Goal: Task Accomplishment & Management: Complete application form

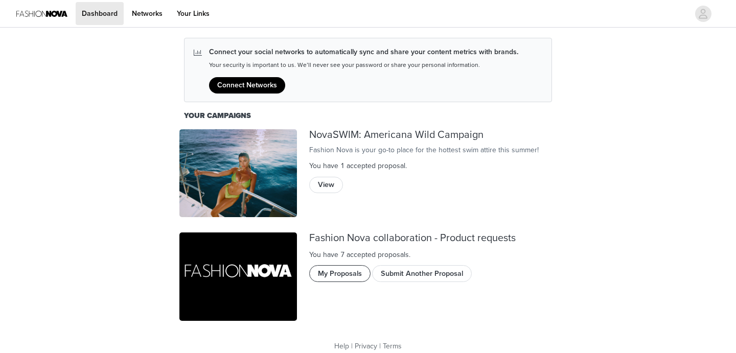
click at [336, 274] on button "My Proposals" at bounding box center [339, 273] width 61 height 16
click at [408, 269] on button "Submit Another Proposal" at bounding box center [422, 273] width 100 height 16
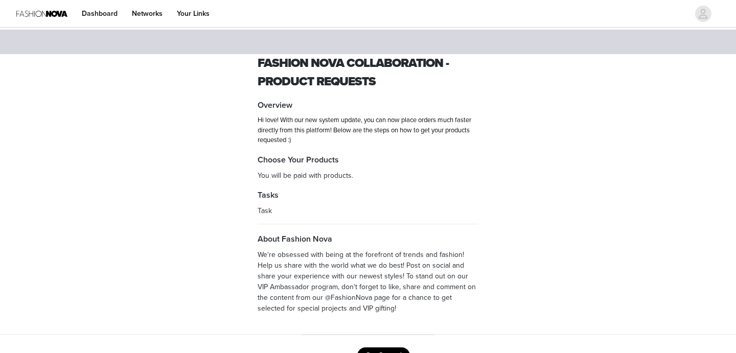
scroll to position [39, 0]
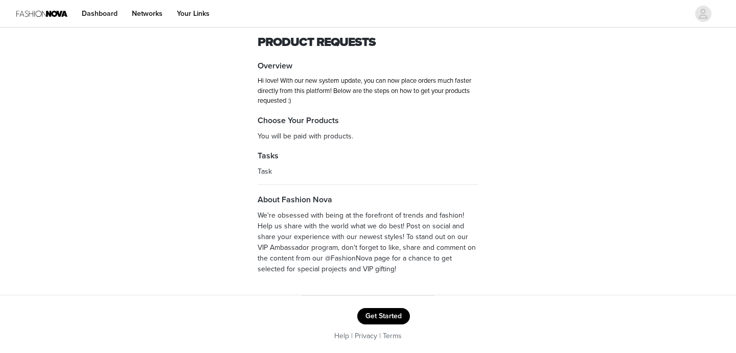
click at [382, 314] on button "Get Started" at bounding box center [383, 316] width 53 height 16
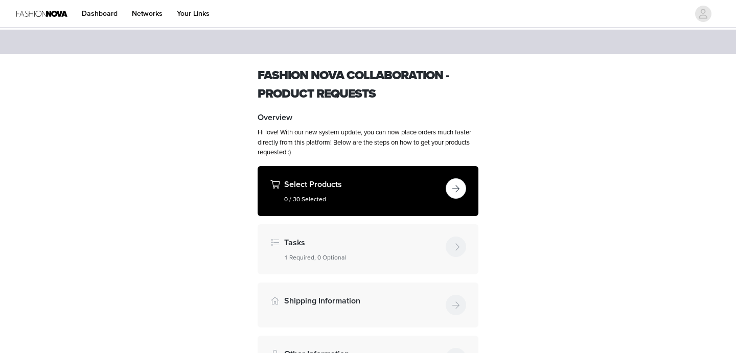
click at [374, 191] on div "Select Products 0 / 30 Selected" at bounding box center [362, 191] width 157 height 26
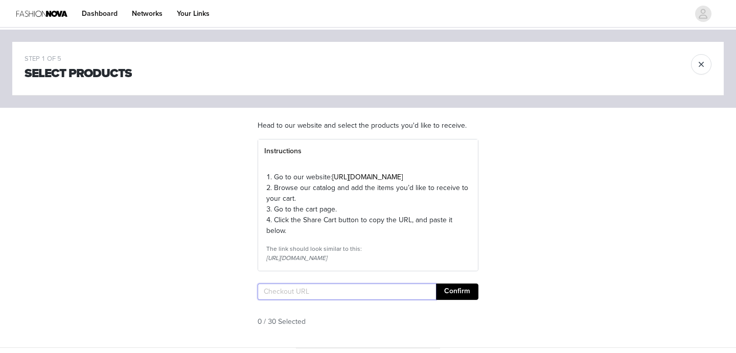
click at [344, 300] on input "text" at bounding box center [346, 292] width 178 height 16
paste input "[URL][DOMAIN_NAME]"
type input "[URL][DOMAIN_NAME]"
click at [462, 302] on section "Head to our website and select the products you'd like to receive. Instructions…" at bounding box center [367, 228] width 245 height 240
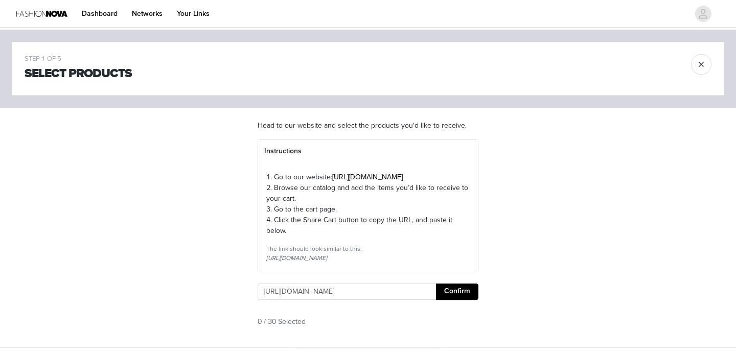
scroll to position [0, 0]
click at [462, 300] on button "Confirm" at bounding box center [457, 292] width 42 height 16
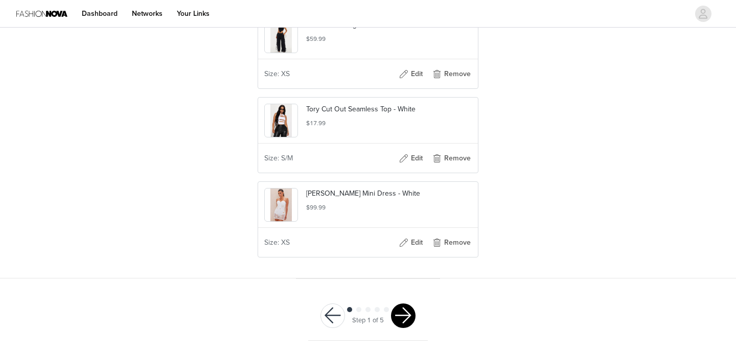
click at [405, 305] on button "button" at bounding box center [403, 315] width 25 height 25
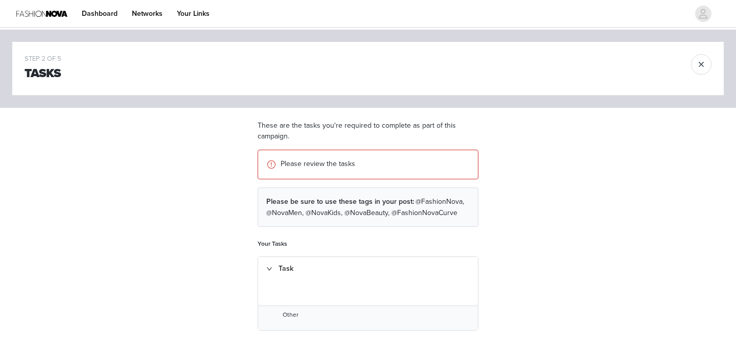
scroll to position [76, 0]
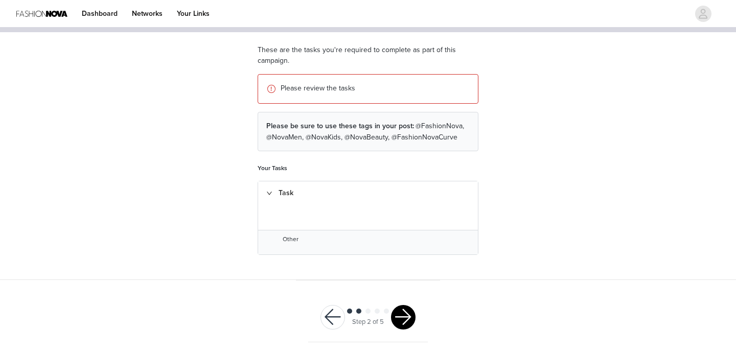
click at [408, 311] on button "button" at bounding box center [403, 317] width 25 height 25
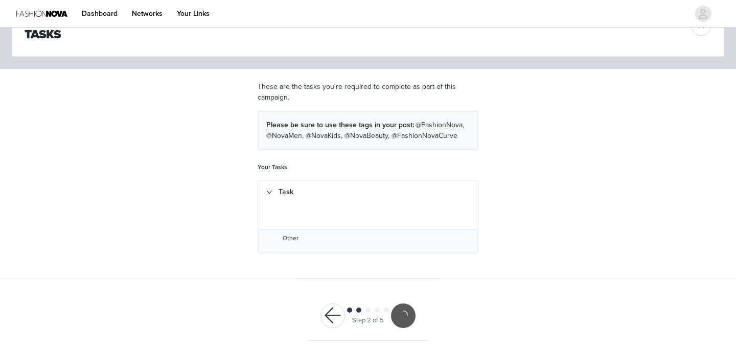
scroll to position [38, 0]
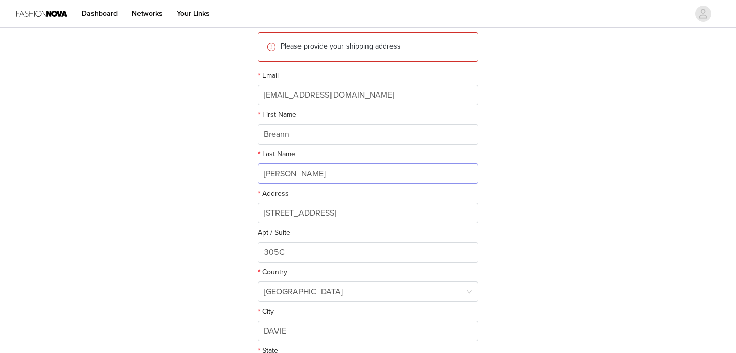
scroll to position [279, 0]
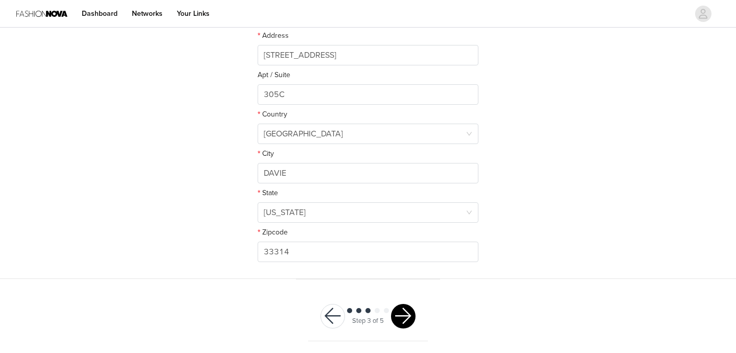
click at [406, 312] on button "button" at bounding box center [403, 316] width 25 height 25
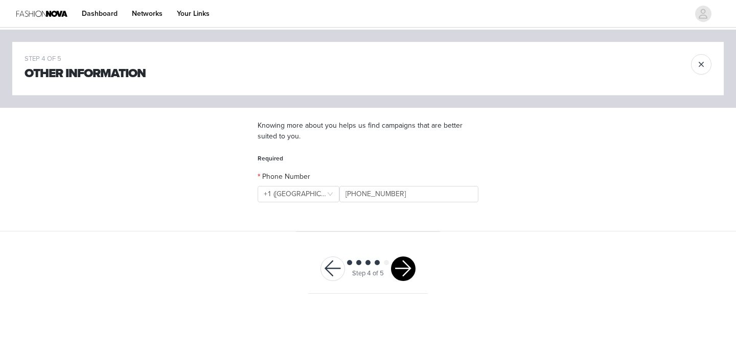
click at [396, 266] on button "button" at bounding box center [403, 268] width 25 height 25
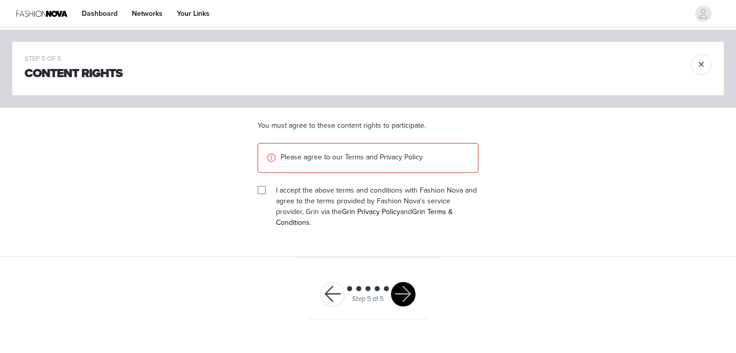
click at [263, 190] on input "checkbox" at bounding box center [260, 189] width 7 height 7
checkbox input "true"
click at [389, 285] on div at bounding box center [368, 290] width 46 height 10
click at [399, 289] on button "button" at bounding box center [403, 294] width 25 height 25
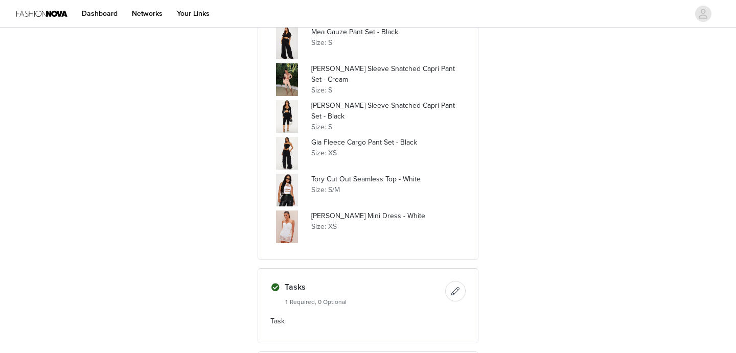
scroll to position [1364, 0]
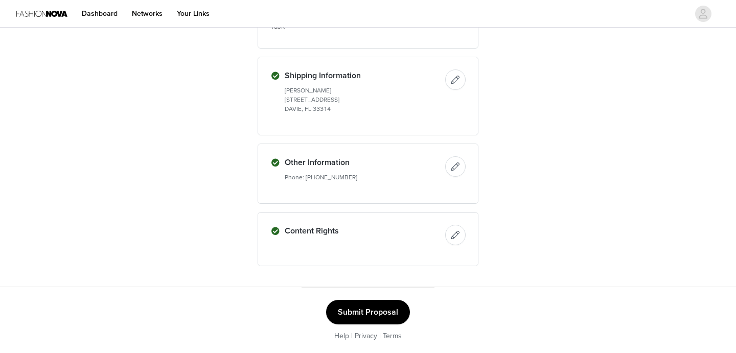
click at [386, 309] on button "Submit Proposal" at bounding box center [368, 312] width 84 height 25
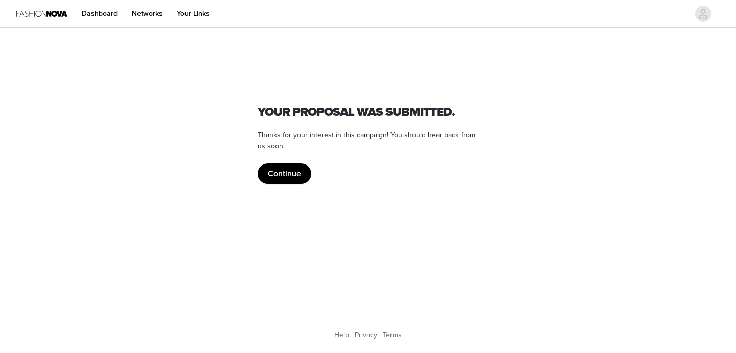
click at [266, 178] on button "Continue" at bounding box center [284, 173] width 54 height 20
